Goal: Task Accomplishment & Management: Manage account settings

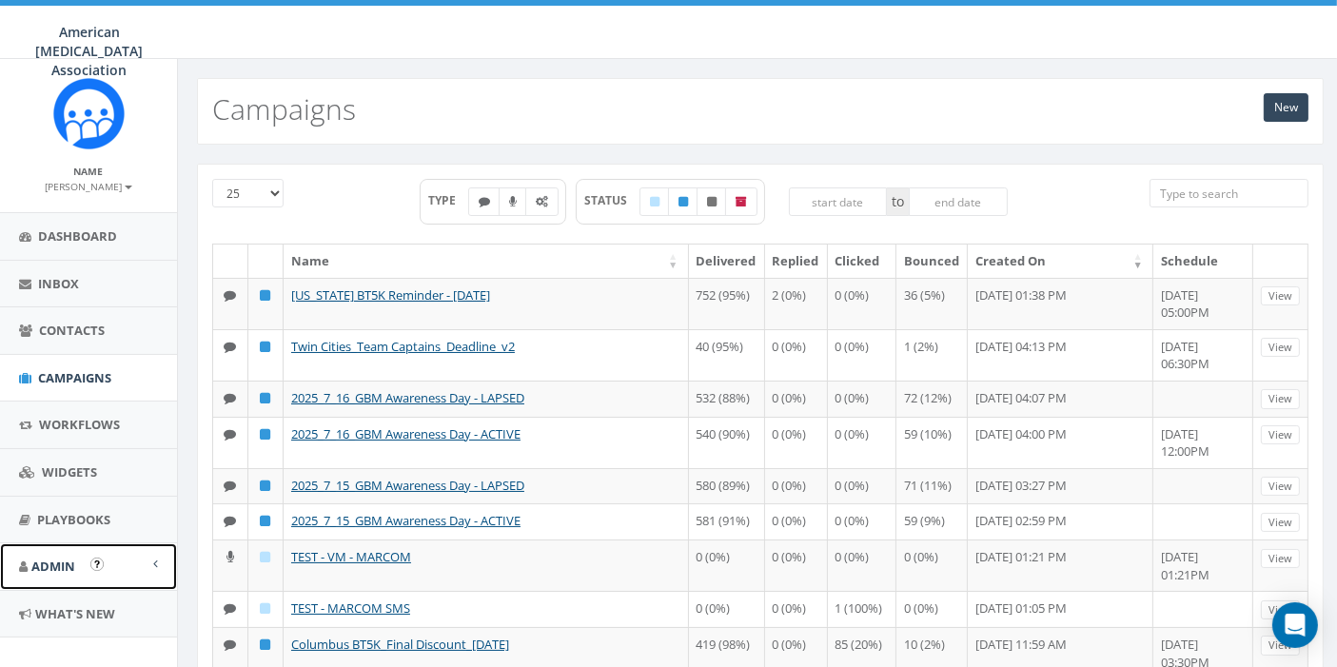
click at [48, 561] on span "Admin" at bounding box center [53, 565] width 44 height 17
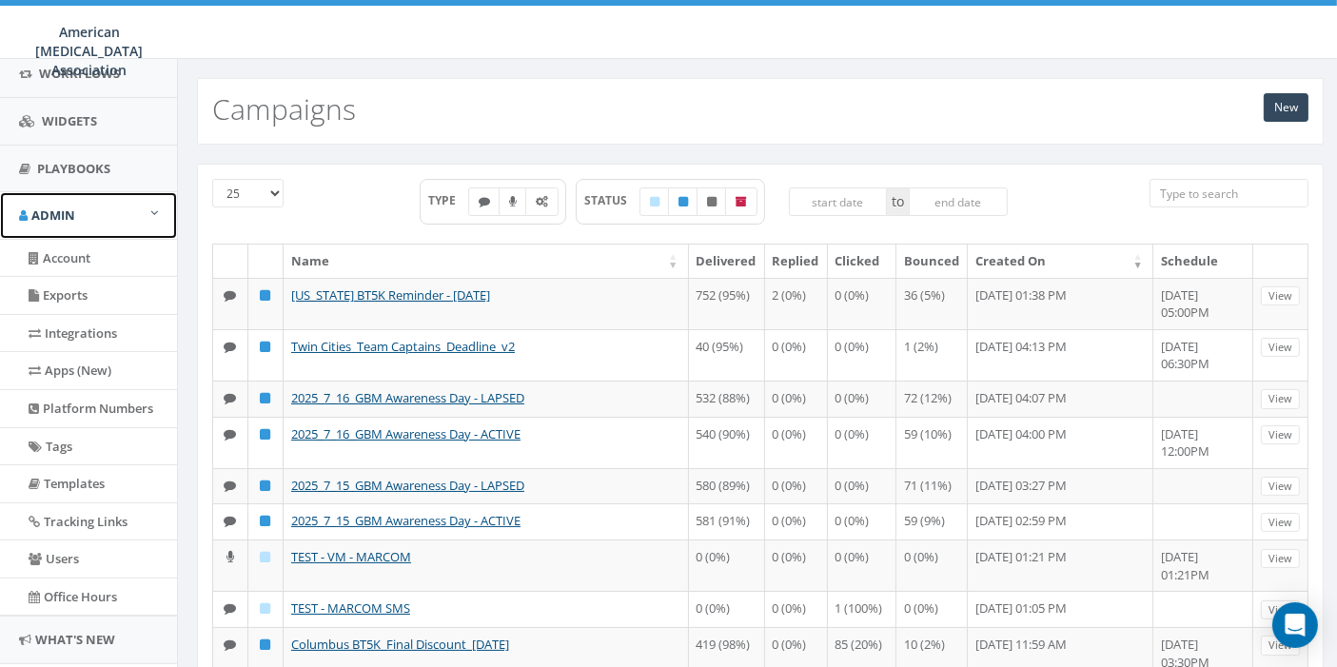
scroll to position [413, 0]
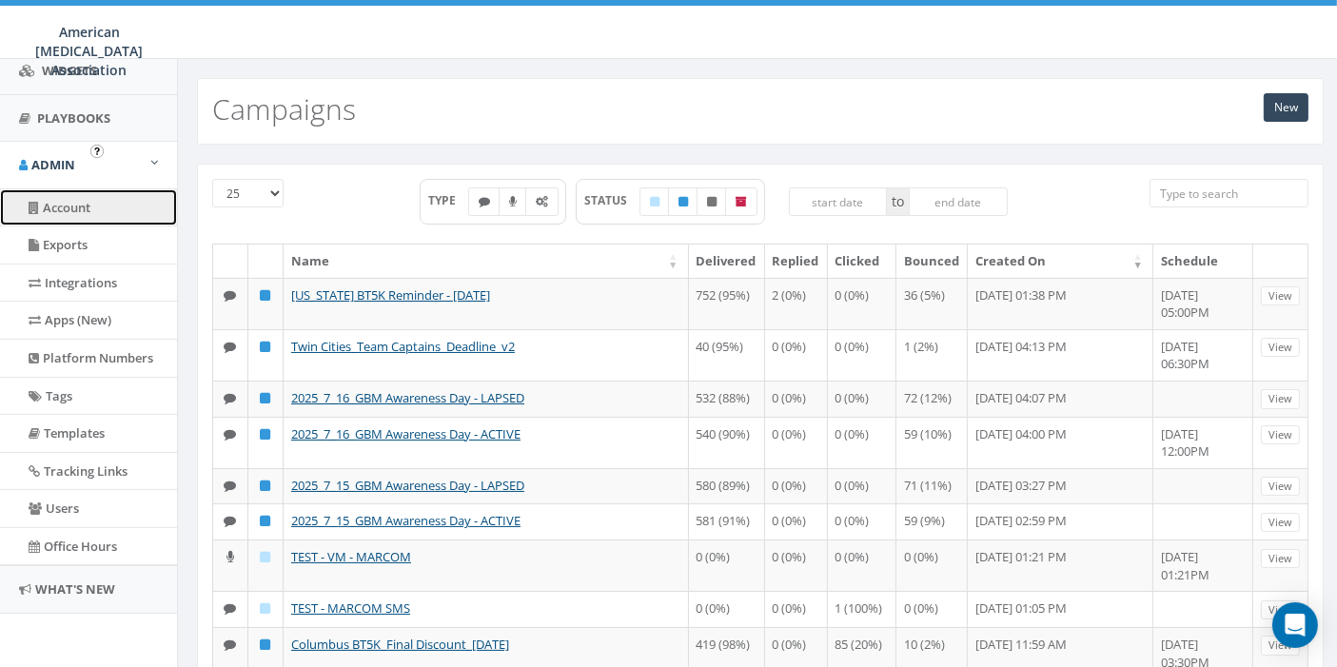
click at [68, 189] on link "Account" at bounding box center [88, 207] width 177 height 37
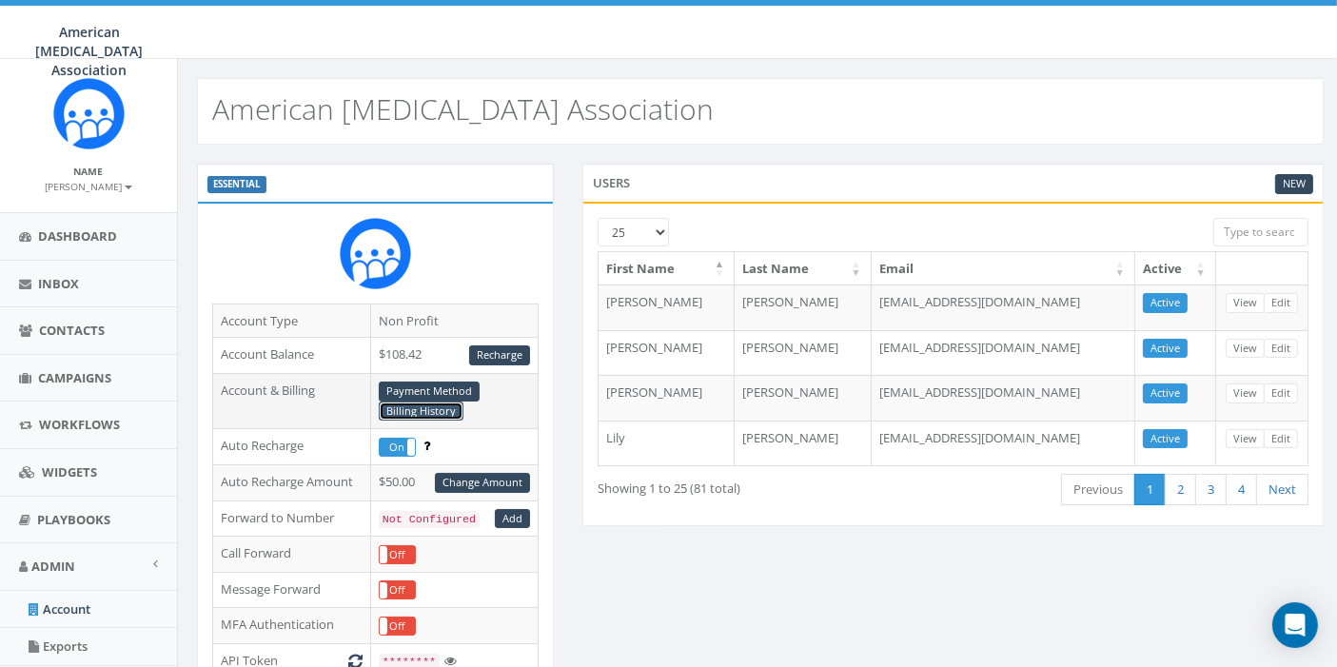
click at [430, 414] on link "Billing History" at bounding box center [421, 411] width 85 height 20
click at [420, 410] on link "Billing History" at bounding box center [421, 411] width 85 height 20
